Goal: Task Accomplishment & Management: Manage account settings

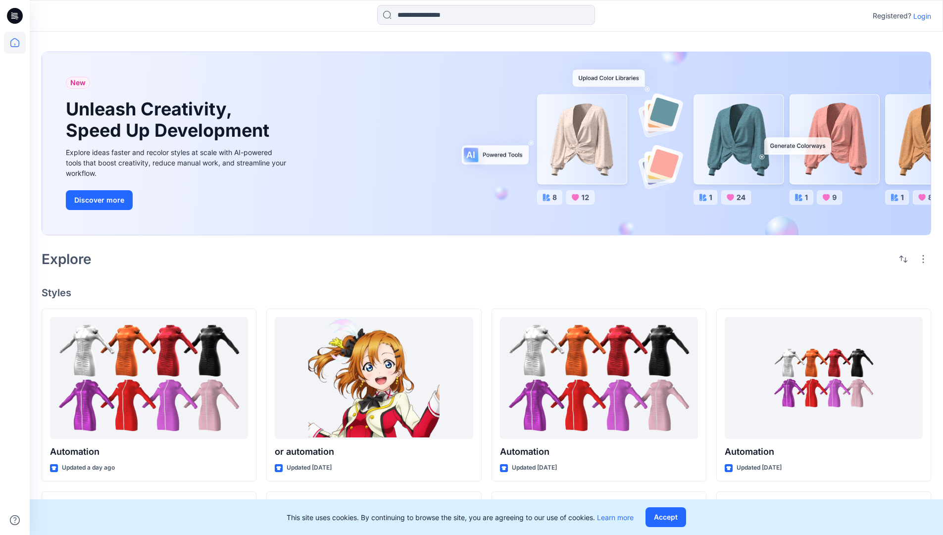
click at [920, 16] on p "Login" at bounding box center [923, 16] width 18 height 10
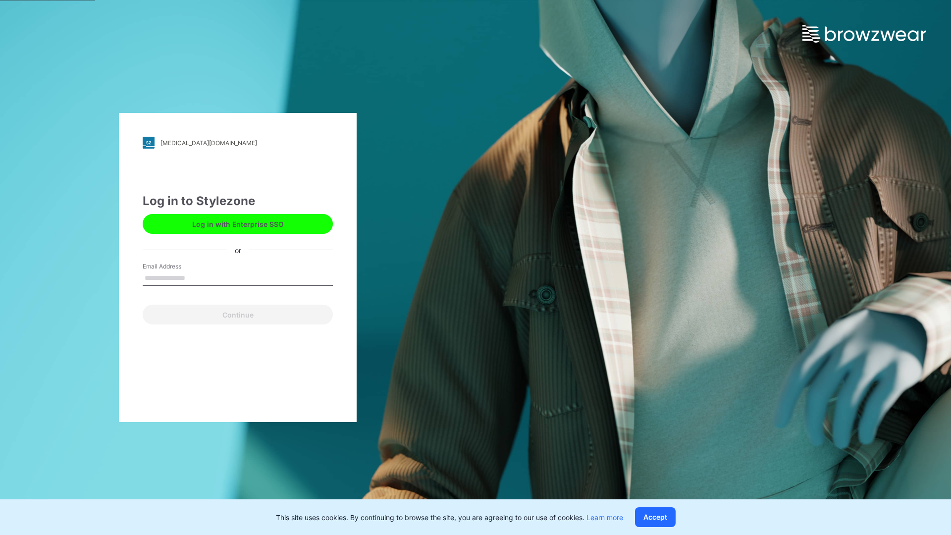
click at [196, 277] on input "Email Address" at bounding box center [238, 278] width 190 height 15
type input "**********"
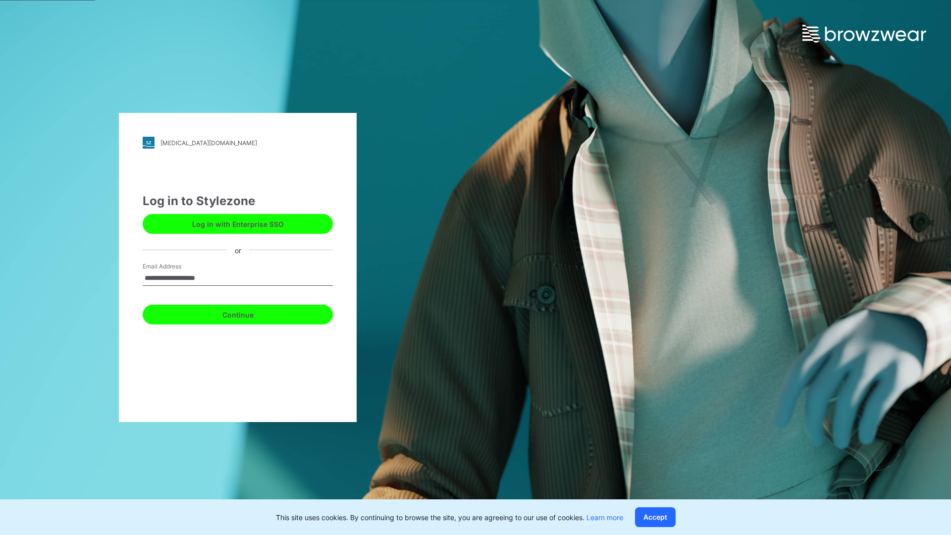
click at [249, 313] on button "Continue" at bounding box center [238, 315] width 190 height 20
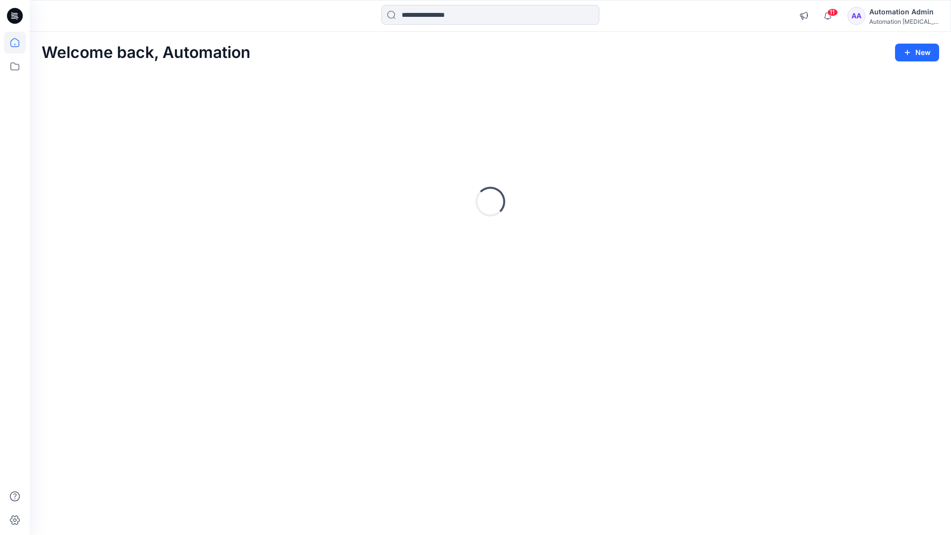
click at [19, 43] on icon at bounding box center [14, 42] width 9 height 9
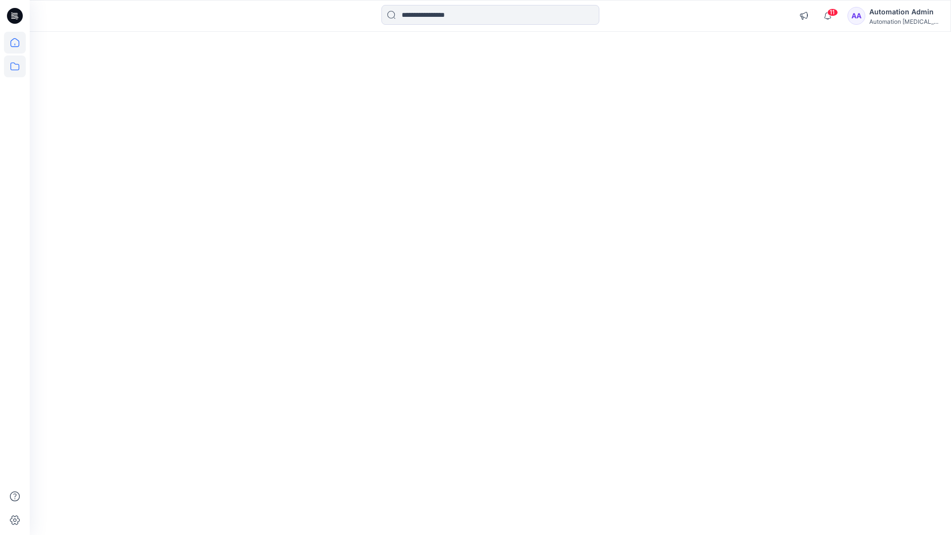
click at [15, 64] on icon at bounding box center [14, 66] width 9 height 8
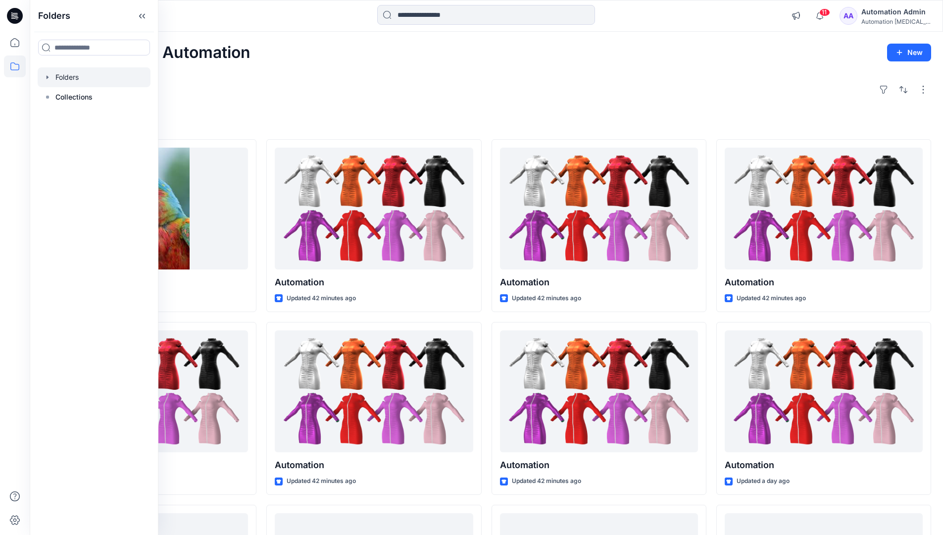
click at [101, 78] on div at bounding box center [94, 77] width 113 height 20
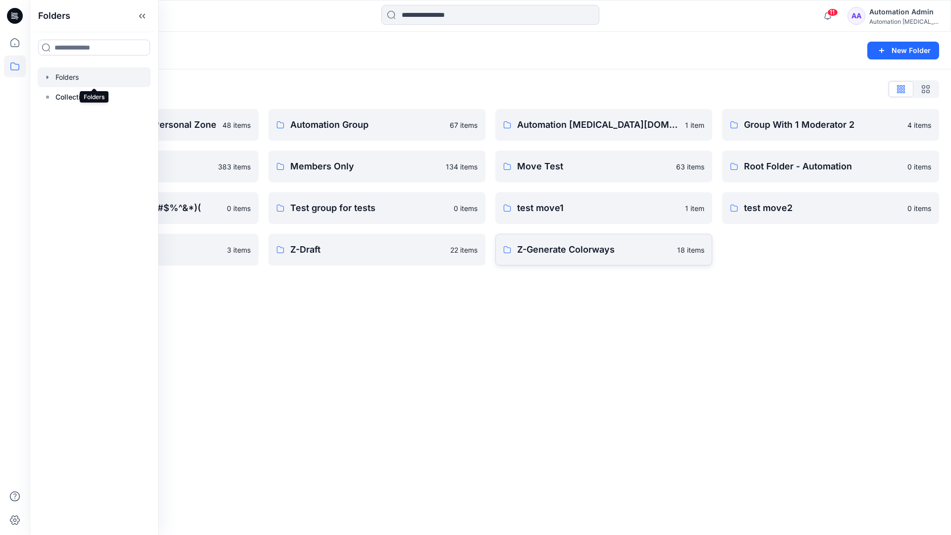
click at [638, 254] on p "Z-Generate Colorways" at bounding box center [594, 250] width 154 height 14
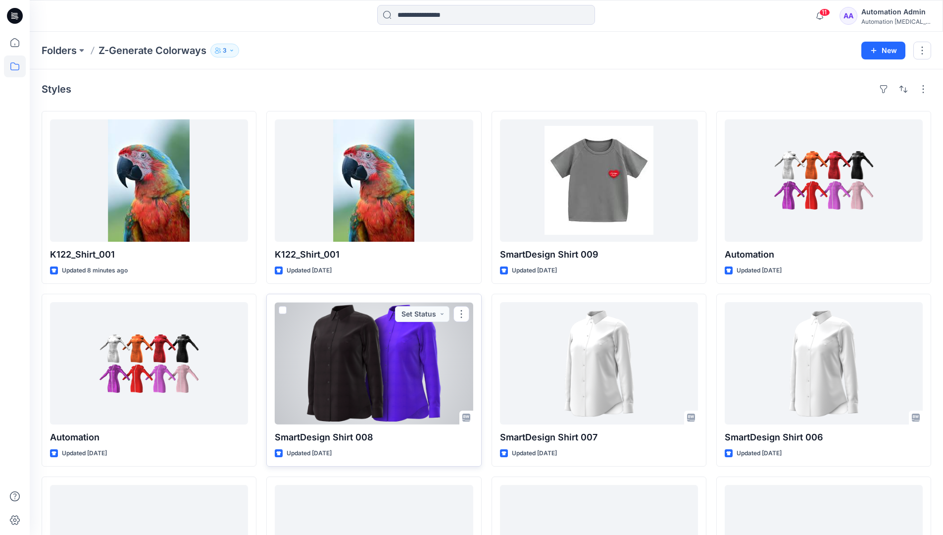
click at [283, 308] on span at bounding box center [283, 310] width 8 height 8
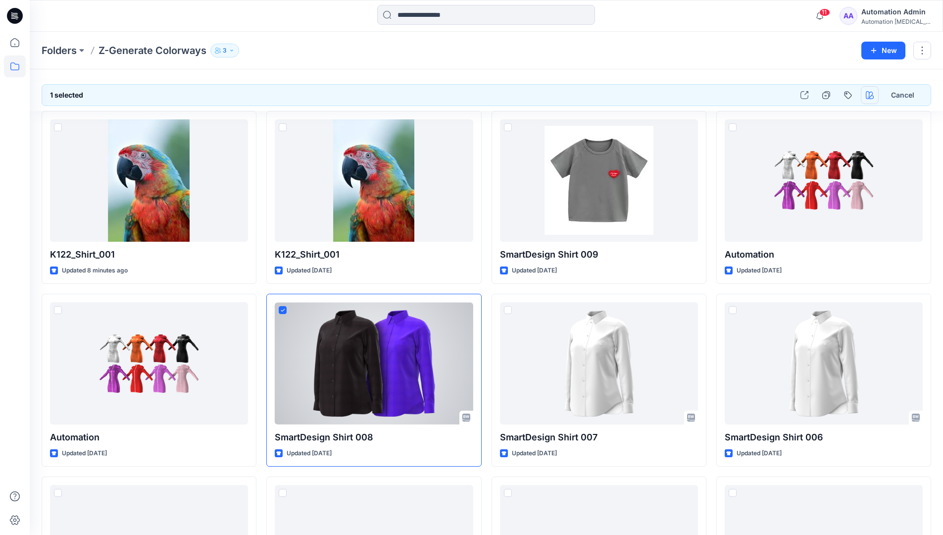
click at [867, 92] on icon "button" at bounding box center [870, 95] width 8 height 8
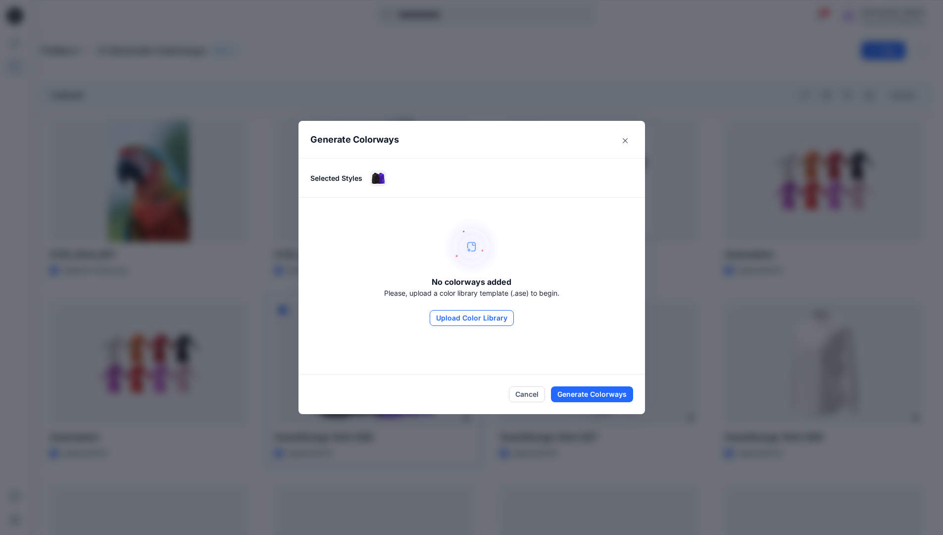
click at [467, 312] on button "Upload Color Library" at bounding box center [472, 318] width 84 height 16
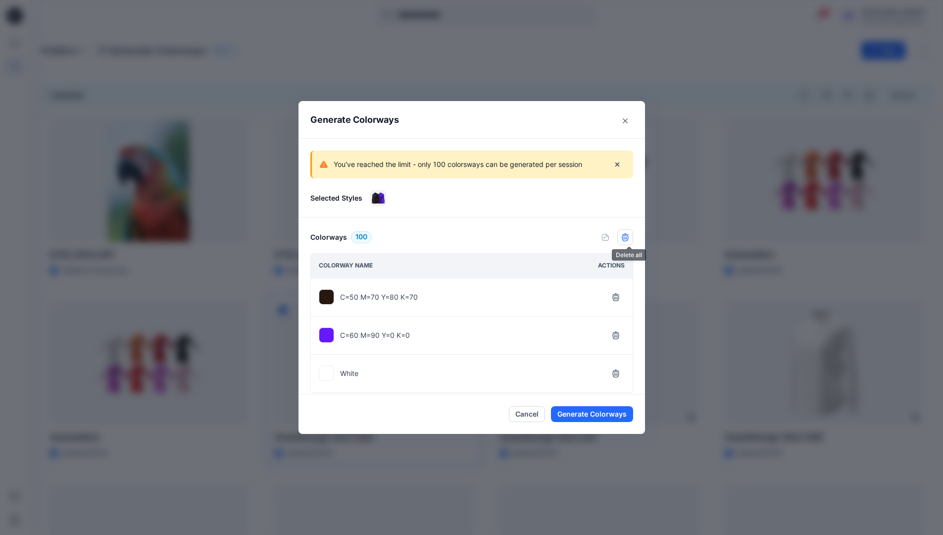
click at [629, 240] on icon "button" at bounding box center [626, 237] width 8 height 8
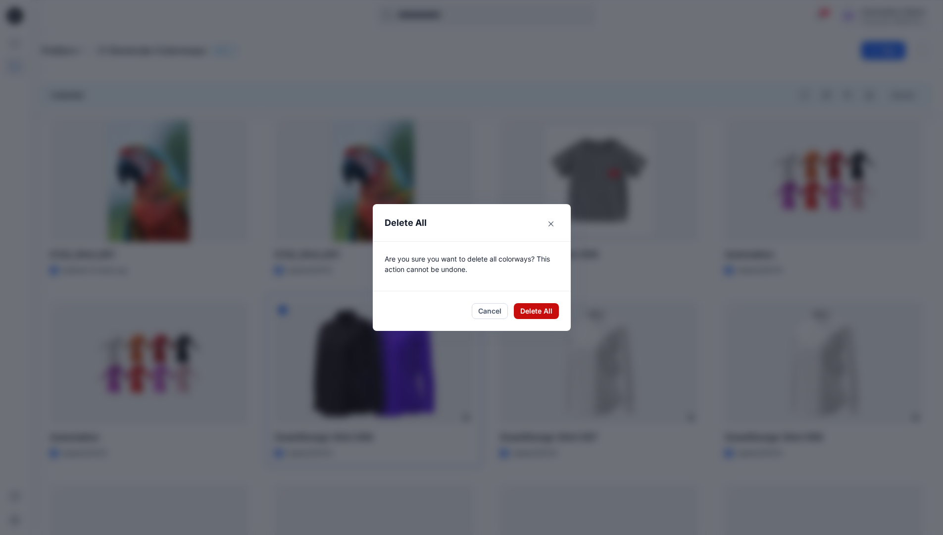
click at [540, 312] on button "Delete All" at bounding box center [536, 311] width 45 height 16
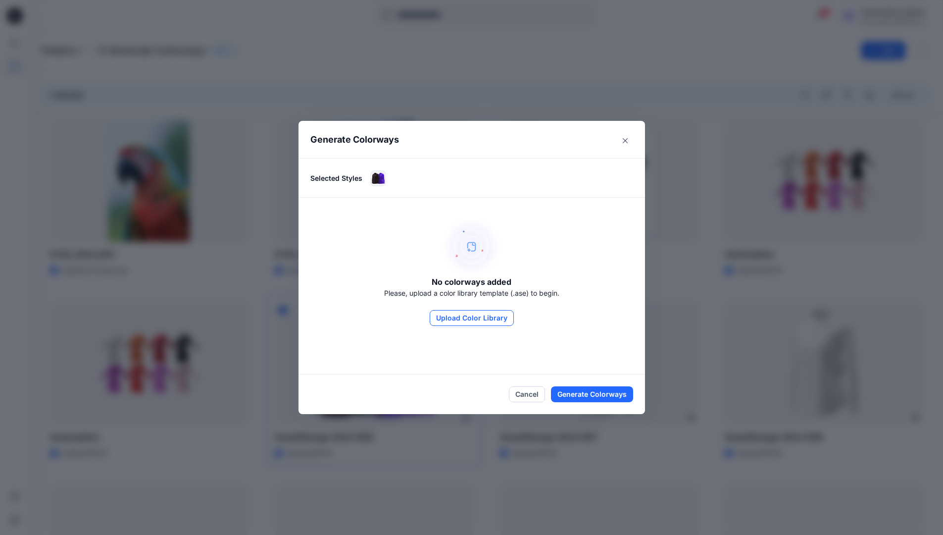
click at [498, 321] on button "Upload Color Library" at bounding box center [472, 318] width 84 height 16
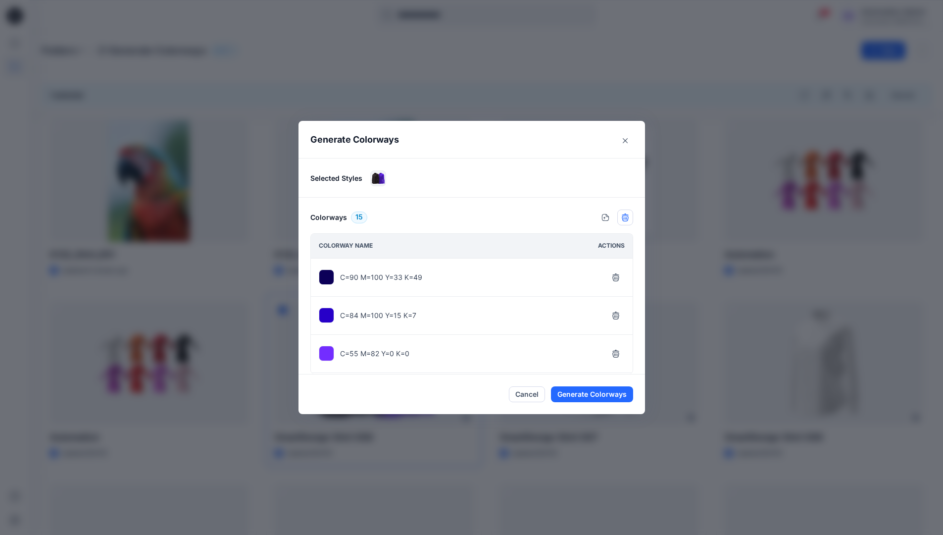
click at [628, 218] on icon "button" at bounding box center [626, 217] width 8 height 8
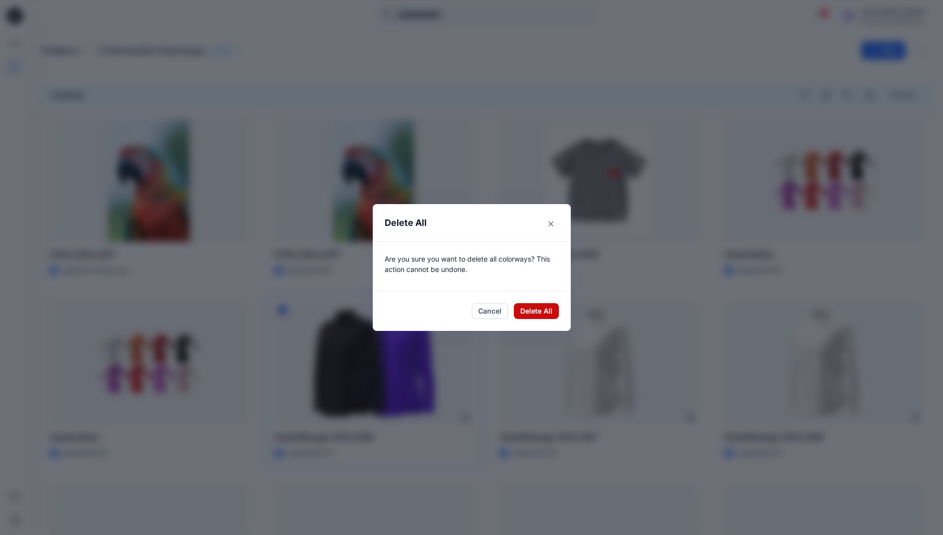
click at [533, 310] on button "Delete All" at bounding box center [536, 311] width 45 height 16
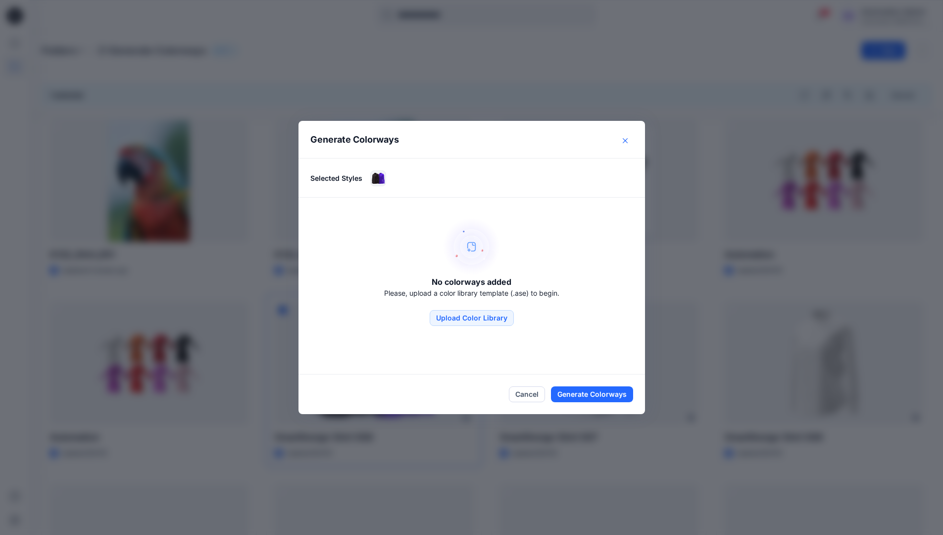
click at [627, 143] on button "Close" at bounding box center [626, 141] width 16 height 16
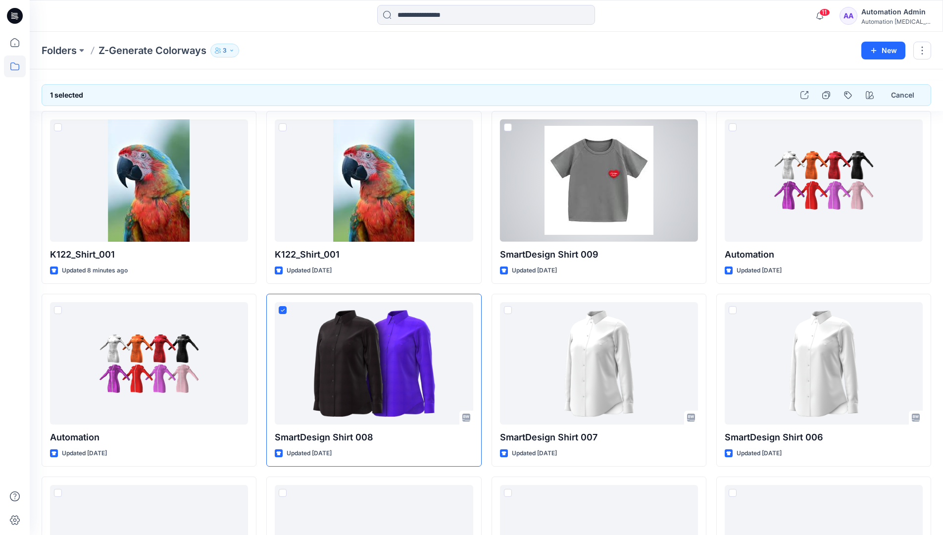
click at [884, 12] on div "Automation Admin" at bounding box center [896, 12] width 69 height 12
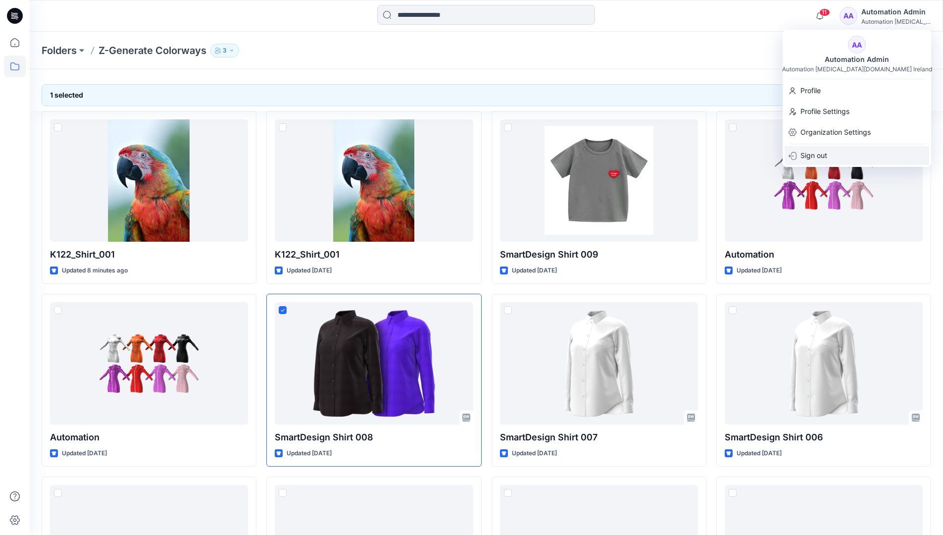
click at [837, 156] on div "Sign out" at bounding box center [857, 155] width 145 height 19
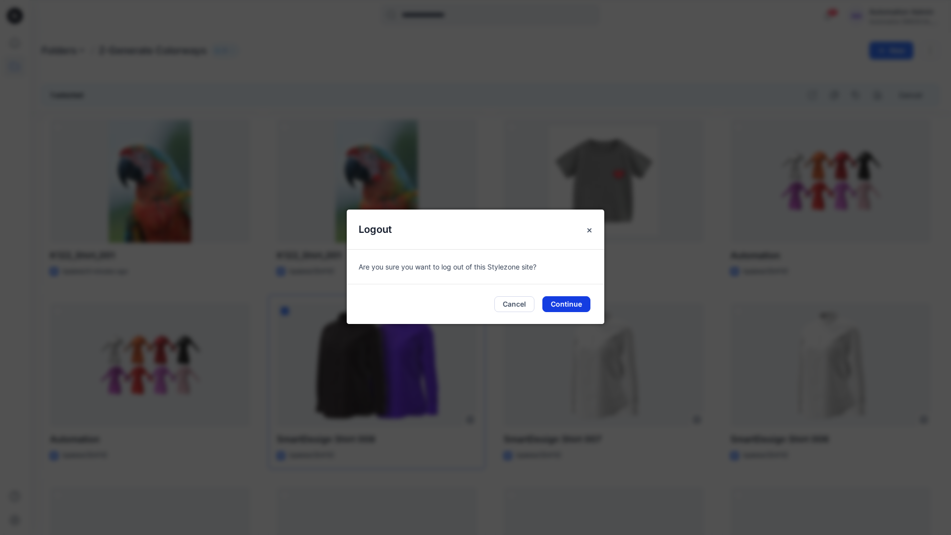
click at [564, 304] on button "Continue" at bounding box center [566, 304] width 48 height 16
